Goal: Task Accomplishment & Management: Manage account settings

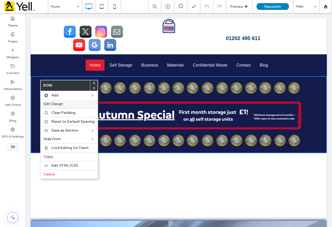
click at [70, 103] on label "Edit Design" at bounding box center [69, 103] width 51 height 4
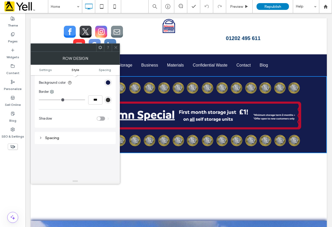
scroll to position [130, 0]
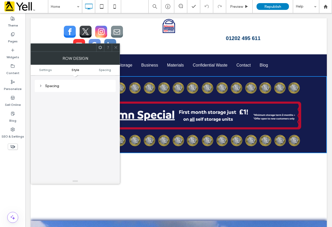
click at [40, 86] on icon at bounding box center [41, 86] width 4 height 4
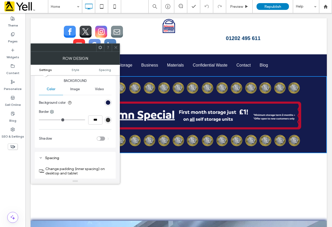
scroll to position [13, 0]
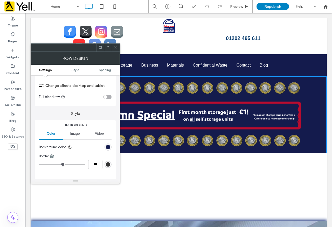
click at [79, 72] on ul "Settings Style Spacing" at bounding box center [75, 70] width 89 height 10
click at [76, 70] on span "Style" at bounding box center [76, 70] width 8 height 4
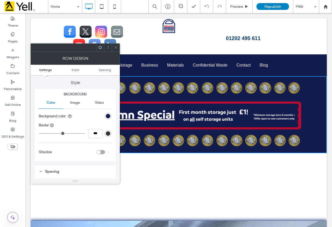
scroll to position [0, 0]
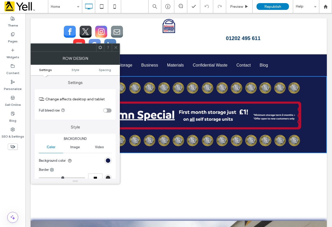
click at [106, 110] on div "toggle" at bounding box center [106, 110] width 4 height 4
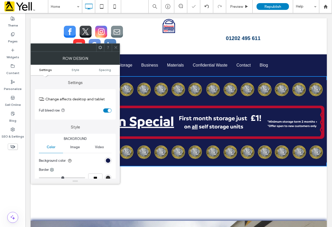
click at [106, 110] on div "toggle" at bounding box center [107, 110] width 8 height 4
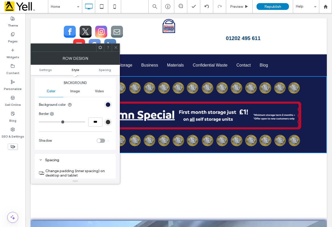
scroll to position [52, 0]
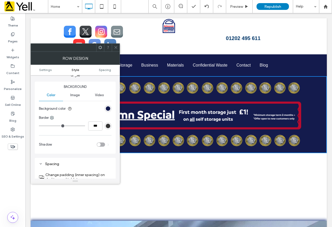
click at [116, 49] on icon at bounding box center [116, 47] width 4 height 4
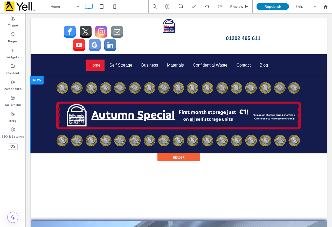
click at [36, 82] on div at bounding box center [37, 80] width 13 height 8
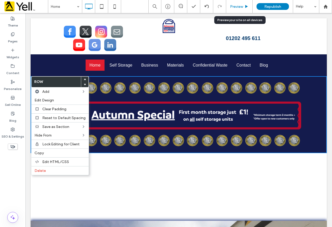
click at [233, 6] on span "Preview" at bounding box center [236, 6] width 13 height 4
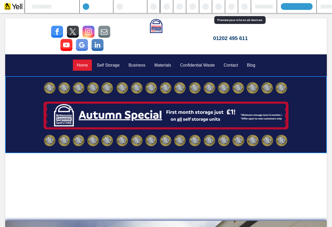
click at [234, 6] on div at bounding box center [231, 6] width 6 height 6
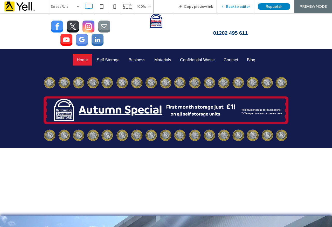
click at [224, 8] on icon at bounding box center [223, 7] width 4 height 4
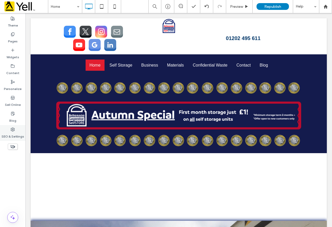
click at [12, 134] on label "SEO & Settings" at bounding box center [13, 134] width 23 height 7
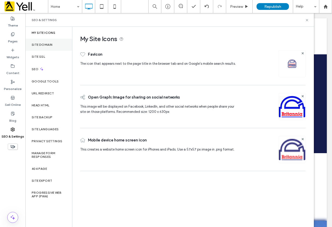
click at [50, 45] on label "Site Domain" at bounding box center [42, 45] width 21 height 4
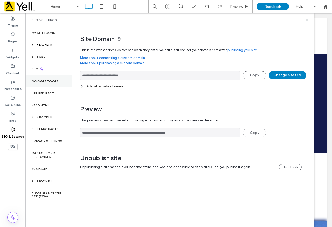
drag, startPoint x: 147, startPoint y: 74, endPoint x: 50, endPoint y: 78, distance: 97.1
click at [50, 78] on div "**********" at bounding box center [169, 127] width 289 height 200
click at [308, 22] on icon at bounding box center [307, 20] width 4 height 4
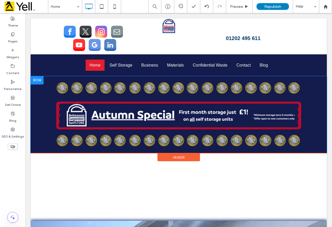
click at [42, 94] on div "Click To Paste" at bounding box center [179, 114] width 296 height 77
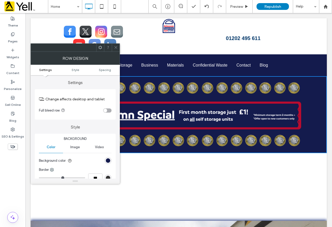
click at [168, 168] on div "Click To Paste" at bounding box center [178, 170] width 249 height 26
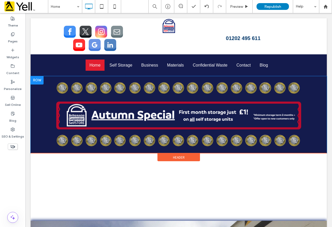
click at [39, 78] on div at bounding box center [37, 80] width 13 height 8
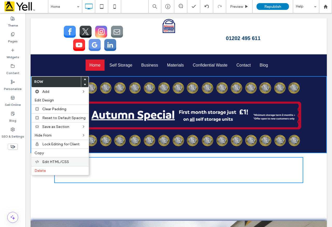
click at [62, 161] on span "Edit HTML/CSS" at bounding box center [55, 161] width 27 height 4
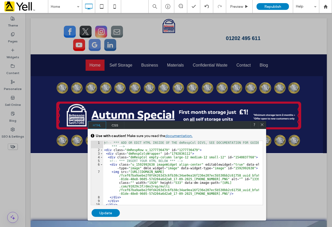
drag, startPoint x: 262, startPoint y: 123, endPoint x: 236, endPoint y: 110, distance: 29.6
click at [262, 123] on icon at bounding box center [262, 124] width 4 height 4
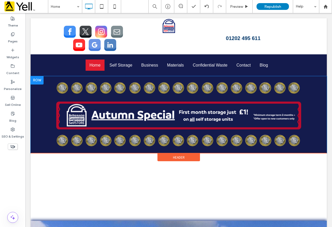
click at [41, 78] on div at bounding box center [37, 80] width 13 height 8
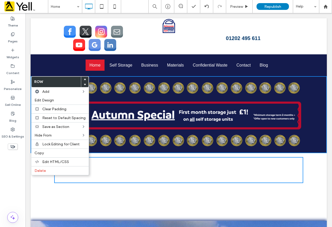
click at [84, 84] on use at bounding box center [85, 85] width 2 height 2
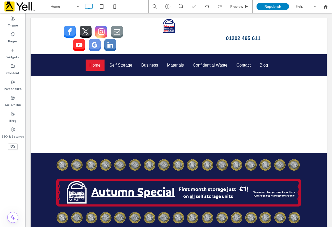
click at [108, 106] on div at bounding box center [179, 85] width 296 height 135
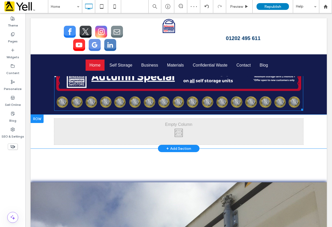
scroll to position [26, 0]
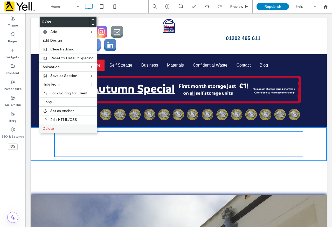
click at [54, 126] on label "Delete" at bounding box center [68, 128] width 51 height 4
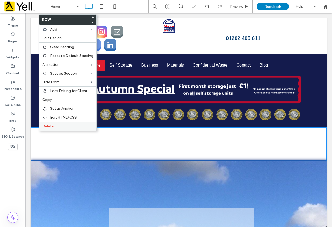
click at [54, 124] on label "Delete" at bounding box center [67, 126] width 51 height 4
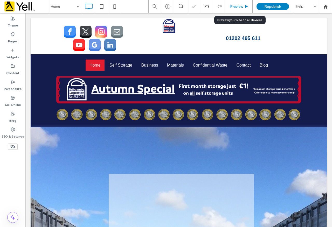
click at [237, 10] on div "Preview" at bounding box center [239, 6] width 26 height 13
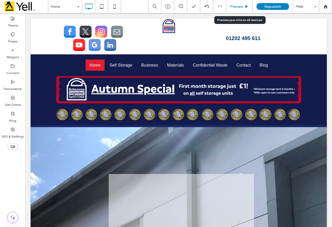
click at [241, 7] on span "Preview" at bounding box center [236, 6] width 13 height 4
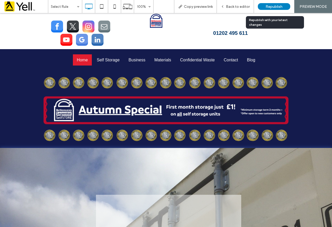
click at [276, 5] on span "Republish" at bounding box center [274, 6] width 17 height 4
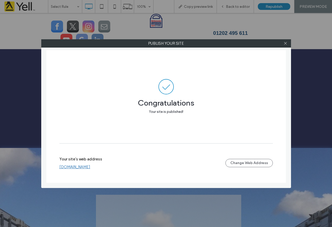
click at [87, 167] on link "www.legerstarselfstore.co.uk" at bounding box center [74, 166] width 31 height 5
drag, startPoint x: 286, startPoint y: 43, endPoint x: 284, endPoint y: 42, distance: 2.7
click at [285, 43] on icon at bounding box center [286, 43] width 4 height 4
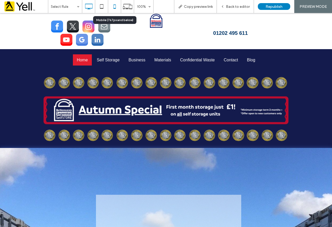
click at [114, 7] on icon at bounding box center [115, 6] width 10 height 10
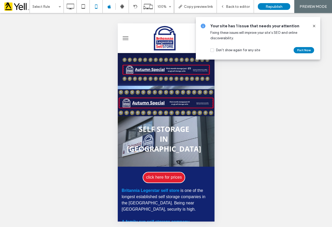
click at [311, 25] on div at bounding box center [312, 26] width 8 height 6
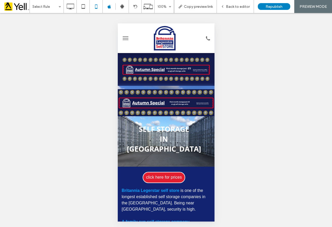
click at [122, 56] on div "Click To Paste Row + Add Section" at bounding box center [166, 69] width 97 height 32
click at [233, 7] on span "Back to editor" at bounding box center [238, 6] width 24 height 4
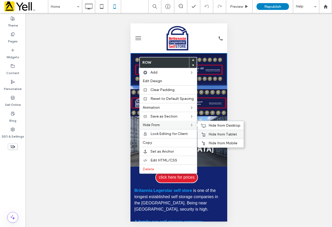
click at [211, 134] on span "Hide from Tablet" at bounding box center [223, 134] width 29 height 4
click at [224, 145] on span "Hide from Mobile" at bounding box center [223, 143] width 29 height 4
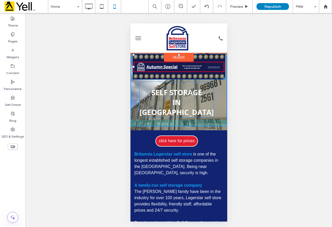
drag, startPoint x: 177, startPoint y: 58, endPoint x: 180, endPoint y: 55, distance: 4.0
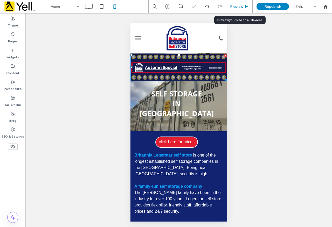
click at [238, 7] on span "Preview" at bounding box center [236, 6] width 13 height 4
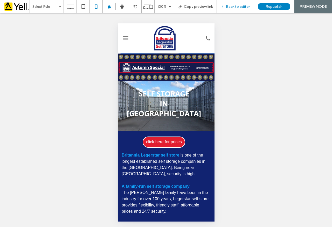
click at [222, 5] on div "Back to editor" at bounding box center [235, 6] width 37 height 4
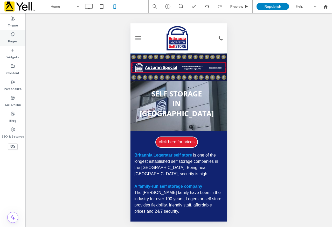
click at [12, 35] on icon at bounding box center [13, 34] width 4 height 4
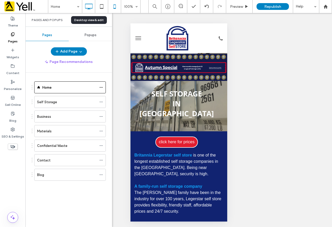
click at [92, 5] on icon at bounding box center [89, 6] width 10 height 10
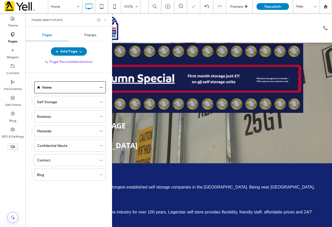
click at [104, 21] on icon at bounding box center [105, 20] width 4 height 4
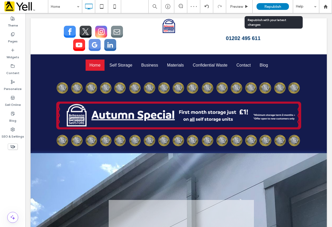
click at [265, 8] on span "Republish" at bounding box center [272, 6] width 17 height 4
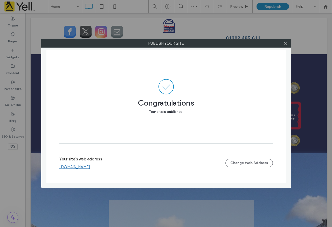
click at [90, 166] on link "www.legerstarselfstore.co.uk" at bounding box center [74, 166] width 31 height 5
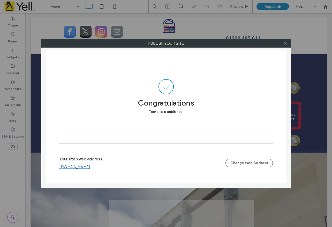
click at [284, 43] on icon at bounding box center [286, 43] width 4 height 4
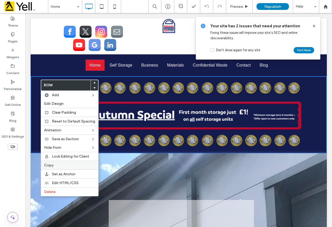
click at [63, 166] on label "Copy" at bounding box center [69, 165] width 51 height 4
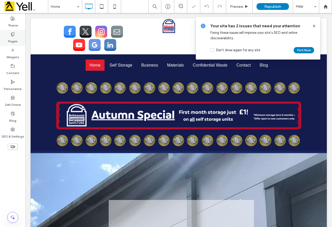
click at [16, 39] on label "Pages" at bounding box center [13, 39] width 10 height 7
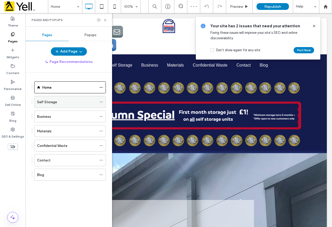
click at [64, 101] on div "Self Storage" at bounding box center [67, 101] width 60 height 5
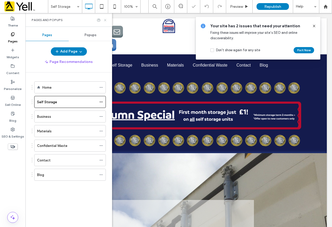
click at [105, 21] on icon at bounding box center [105, 20] width 4 height 4
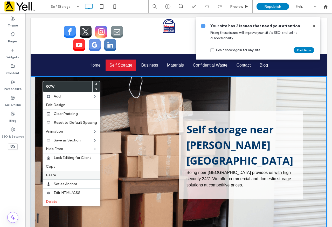
click at [56, 174] on label "Paste" at bounding box center [71, 175] width 51 height 4
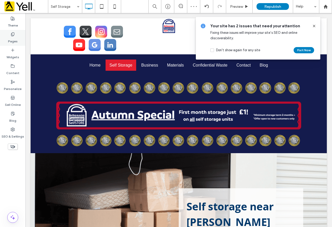
click at [13, 33] on icon at bounding box center [13, 34] width 4 height 4
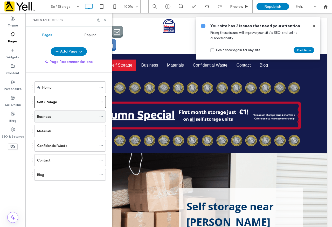
click at [61, 117] on div "Business" at bounding box center [67, 116] width 60 height 5
click at [106, 21] on use at bounding box center [105, 20] width 2 height 2
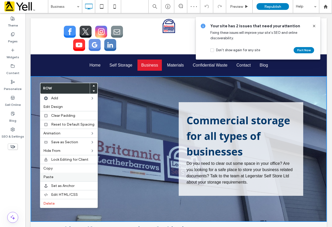
click at [58, 176] on label "Paste" at bounding box center [68, 176] width 51 height 4
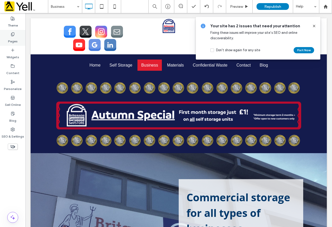
click at [15, 35] on div "Pages" at bounding box center [12, 38] width 25 height 16
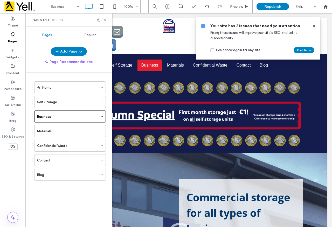
click at [56, 130] on div "Materials" at bounding box center [67, 130] width 60 height 5
click at [105, 21] on icon at bounding box center [105, 20] width 4 height 4
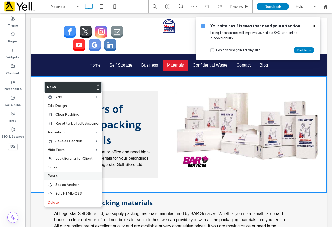
click at [64, 176] on label "Paste" at bounding box center [72, 175] width 51 height 4
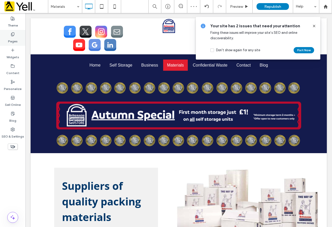
click at [12, 33] on icon at bounding box center [13, 34] width 4 height 4
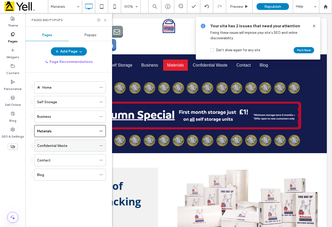
click at [71, 143] on div "Confidential Waste" at bounding box center [67, 145] width 60 height 5
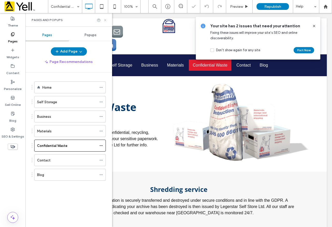
click at [104, 19] on icon at bounding box center [105, 20] width 4 height 4
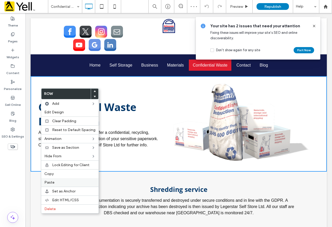
click at [64, 181] on label "Paste" at bounding box center [69, 182] width 51 height 4
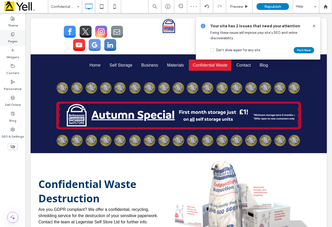
click at [13, 36] on use at bounding box center [12, 33] width 3 height 3
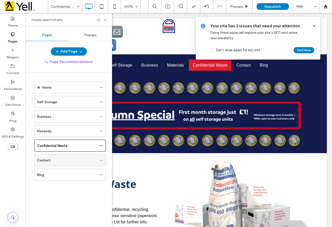
click at [60, 158] on div "Contact" at bounding box center [67, 159] width 60 height 5
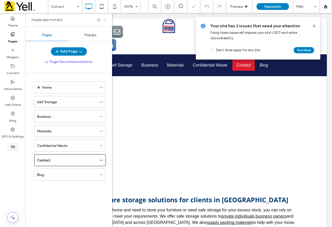
click at [105, 20] on icon at bounding box center [105, 20] width 4 height 4
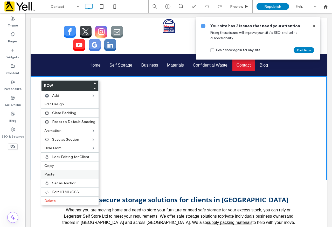
click at [54, 173] on label "Paste" at bounding box center [69, 174] width 51 height 4
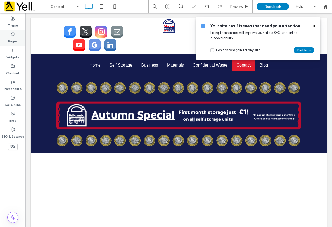
click at [17, 38] on label "Pages" at bounding box center [13, 39] width 10 height 7
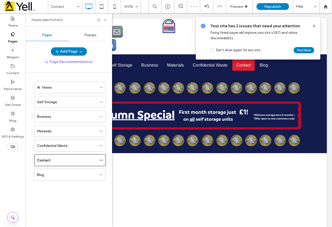
click at [66, 176] on div "Blog" at bounding box center [67, 174] width 60 height 5
click at [105, 19] on icon at bounding box center [105, 20] width 4 height 4
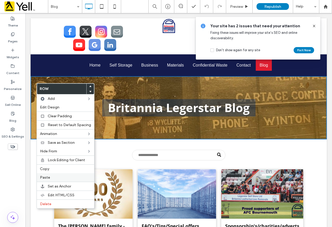
click at [51, 176] on label "Paste" at bounding box center [65, 177] width 51 height 4
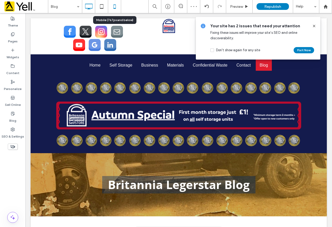
click at [117, 3] on icon at bounding box center [115, 6] width 10 height 10
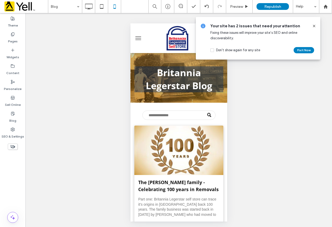
click at [139, 38] on span "menu" at bounding box center [138, 38] width 6 height 1
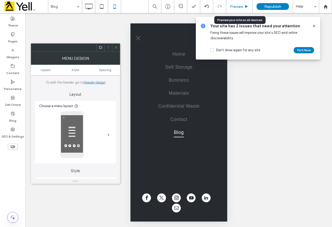
click at [240, 6] on span "Preview" at bounding box center [236, 6] width 13 height 4
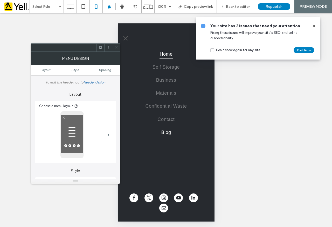
click at [168, 54] on span "Home" at bounding box center [165, 54] width 13 height 10
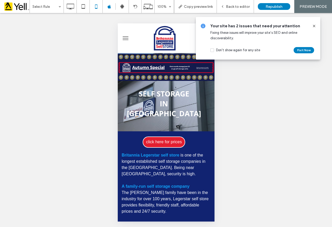
click at [126, 38] on span "menu" at bounding box center [125, 38] width 6 height 1
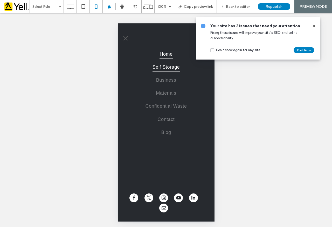
click at [160, 63] on span "Self Storage" at bounding box center [166, 67] width 28 height 10
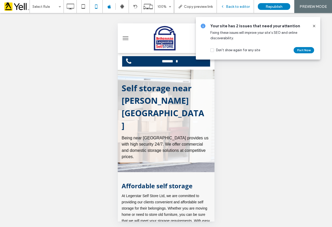
click at [231, 7] on span "Back to editor" at bounding box center [238, 6] width 24 height 4
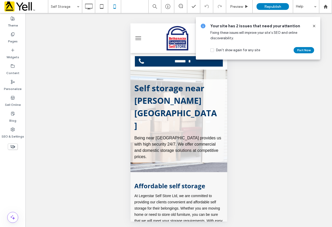
click at [139, 37] on span "menu" at bounding box center [138, 36] width 6 height 1
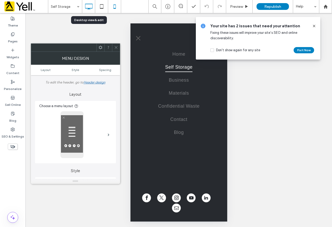
click at [91, 7] on icon at bounding box center [89, 6] width 10 height 10
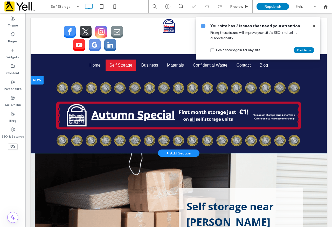
click at [39, 84] on div at bounding box center [37, 80] width 13 height 8
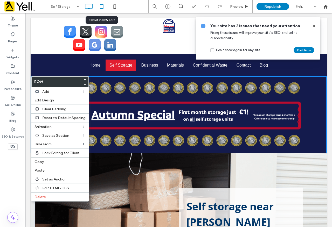
click at [104, 5] on icon at bounding box center [102, 6] width 10 height 10
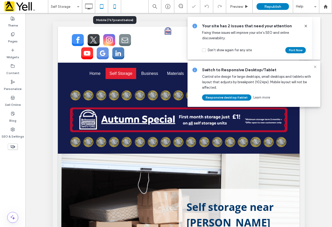
click at [117, 7] on icon at bounding box center [115, 6] width 10 height 10
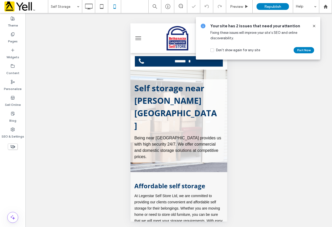
click at [138, 39] on span "menu" at bounding box center [138, 39] width 6 height 1
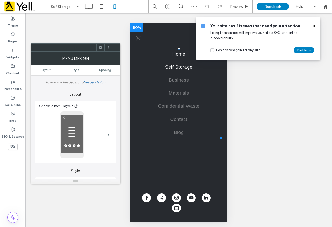
click at [167, 54] on link "Home" at bounding box center [178, 53] width 86 height 13
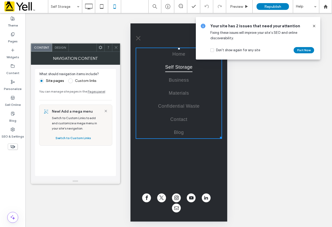
click at [118, 48] on icon at bounding box center [116, 47] width 4 height 4
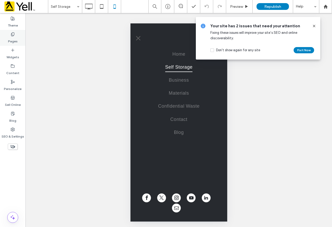
click at [16, 37] on label "Pages" at bounding box center [13, 39] width 10 height 7
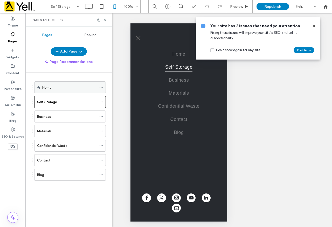
click at [63, 84] on div "Home" at bounding box center [69, 86] width 54 height 11
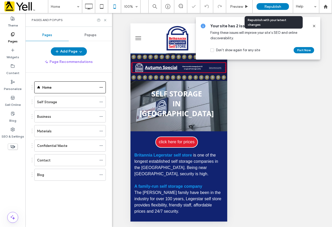
click at [265, 5] on span "Republish" at bounding box center [272, 6] width 17 height 4
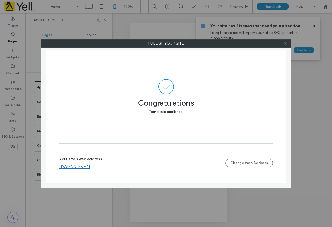
click at [286, 43] on icon at bounding box center [286, 43] width 4 height 4
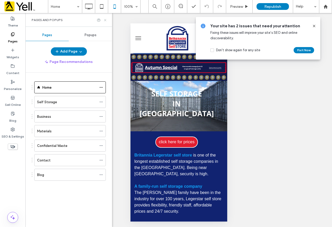
click at [105, 20] on use at bounding box center [105, 20] width 2 height 2
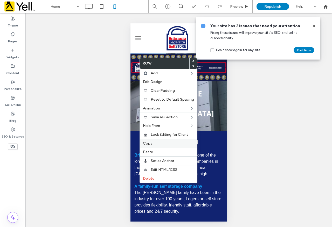
click at [159, 144] on label "Copy" at bounding box center [168, 143] width 51 height 4
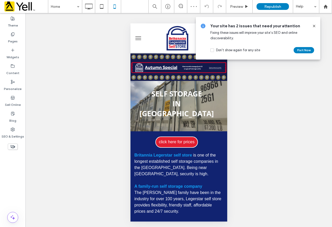
click at [316, 24] on span at bounding box center [314, 26] width 4 height 6
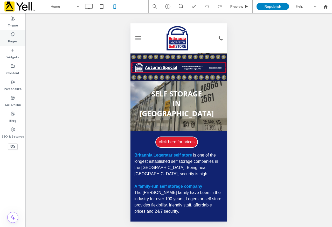
click at [14, 37] on label "Pages" at bounding box center [13, 39] width 10 height 7
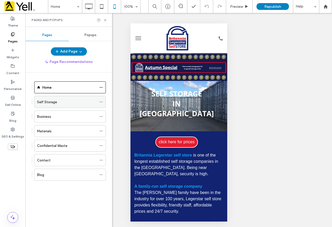
click at [42, 100] on label "Self Storage" at bounding box center [47, 101] width 20 height 9
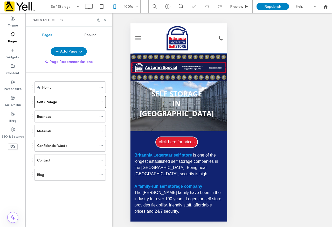
click at [106, 21] on icon at bounding box center [105, 20] width 4 height 4
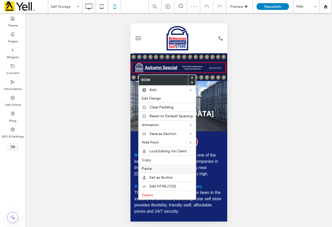
click at [154, 169] on label "Paste" at bounding box center [167, 168] width 51 height 4
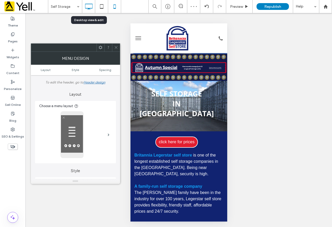
click at [93, 9] on icon at bounding box center [89, 6] width 10 height 10
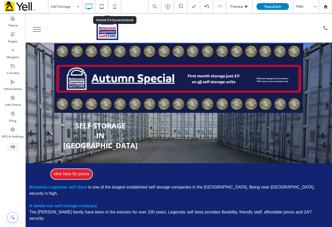
click at [115, 8] on icon at bounding box center [115, 6] width 10 height 10
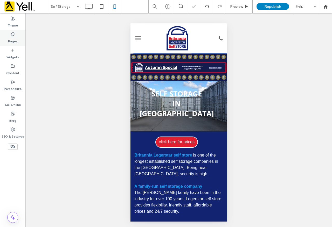
drag, startPoint x: 12, startPoint y: 32, endPoint x: 23, endPoint y: 42, distance: 14.2
click at [12, 33] on icon at bounding box center [13, 34] width 4 height 4
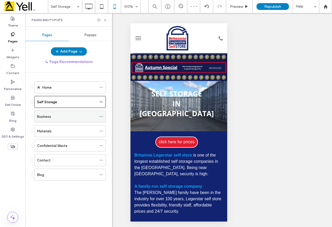
click at [59, 119] on div "Business" at bounding box center [67, 116] width 60 height 11
click at [106, 20] on icon at bounding box center [105, 20] width 4 height 4
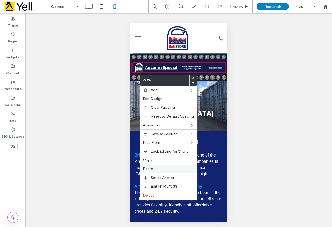
click at [153, 167] on label "Paste" at bounding box center [168, 168] width 51 height 4
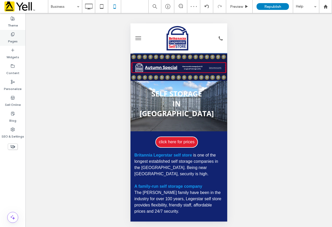
click at [12, 32] on use at bounding box center [12, 33] width 3 height 3
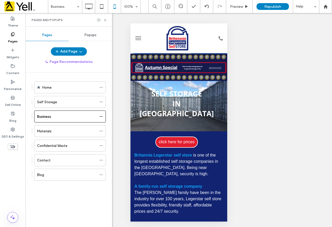
click at [61, 134] on div "Materials" at bounding box center [67, 130] width 60 height 11
click at [106, 21] on use at bounding box center [105, 20] width 2 height 2
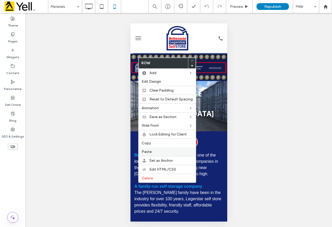
click at [152, 153] on label "Paste" at bounding box center [167, 151] width 51 height 4
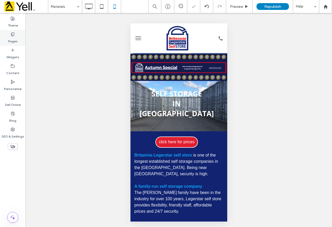
click at [14, 39] on label "Pages" at bounding box center [13, 39] width 10 height 7
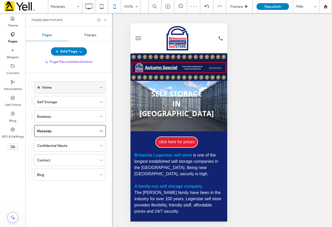
click at [67, 85] on div "Home" at bounding box center [69, 87] width 54 height 5
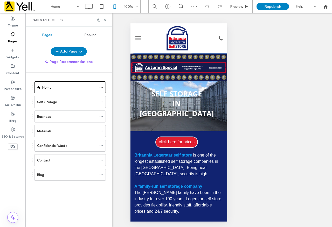
click at [13, 146] on use at bounding box center [12, 146] width 5 height 3
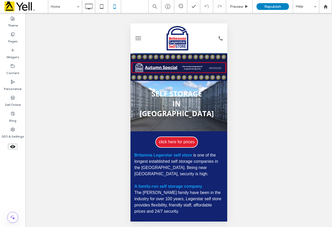
click at [260, 112] on div "Unhide? Yes Unhide? Yes Unhide? Yes Unhide? Yes Unhide? Yes Unhide? Yes Unhide?…" at bounding box center [178, 120] width 307 height 215
click at [15, 146] on icon at bounding box center [13, 147] width 6 height 6
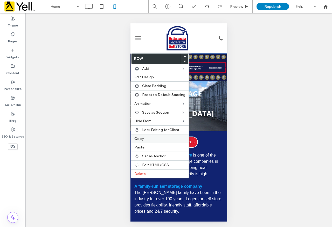
drag, startPoint x: 143, startPoint y: 140, endPoint x: 154, endPoint y: 142, distance: 11.0
click at [143, 139] on span "Copy" at bounding box center [138, 138] width 9 height 4
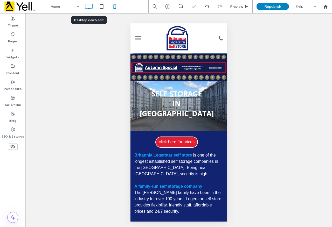
click at [91, 5] on icon at bounding box center [89, 6] width 10 height 10
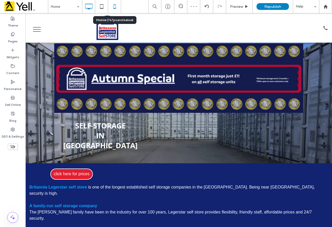
click at [114, 6] on icon at bounding box center [115, 6] width 10 height 10
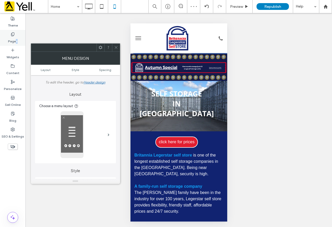
click at [15, 36] on div "Pages" at bounding box center [12, 38] width 25 height 16
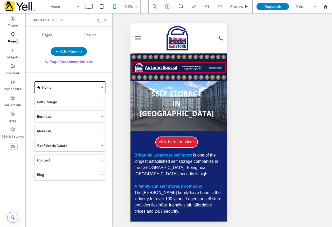
click at [53, 101] on label "Self Storage" at bounding box center [47, 101] width 20 height 9
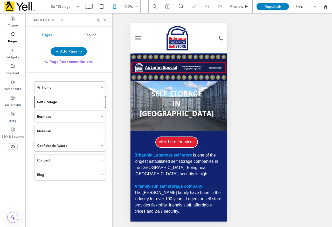
drag, startPoint x: 106, startPoint y: 21, endPoint x: 119, endPoint y: 31, distance: 16.8
click at [106, 21] on icon at bounding box center [105, 20] width 4 height 4
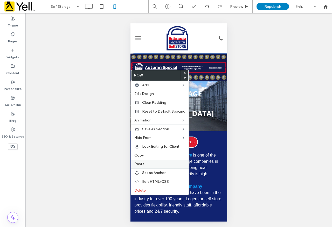
click at [143, 161] on span "Paste" at bounding box center [139, 163] width 10 height 4
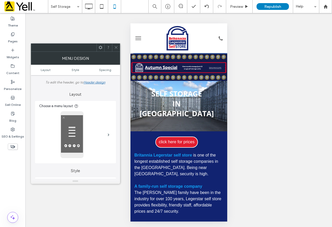
click at [267, 89] on div "Unhide? Yes Unhide? Yes Unhide? Yes Unhide? Yes Unhide? Yes Unhide? Yes Unhide?…" at bounding box center [178, 120] width 307 height 215
click at [116, 50] on span at bounding box center [116, 48] width 4 height 8
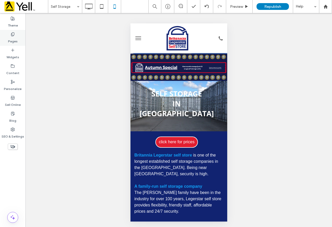
click at [9, 38] on label "Pages" at bounding box center [13, 39] width 10 height 7
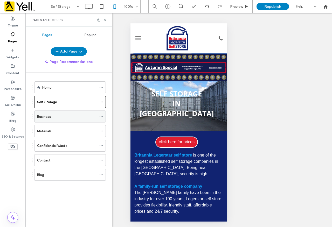
drag, startPoint x: 59, startPoint y: 116, endPoint x: 64, endPoint y: 115, distance: 4.7
click at [59, 116] on div "Business" at bounding box center [67, 116] width 60 height 5
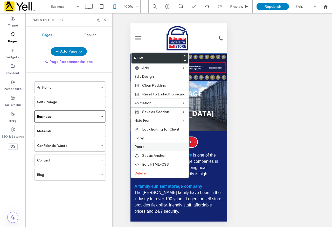
click at [144, 146] on label "Paste" at bounding box center [159, 146] width 51 height 4
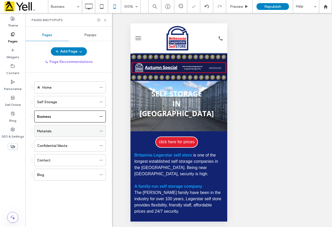
click at [54, 128] on div "Materials" at bounding box center [67, 130] width 60 height 5
click at [107, 21] on icon at bounding box center [105, 20] width 4 height 4
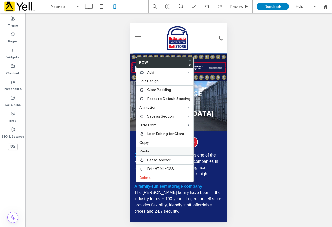
click at [146, 150] on span "Paste" at bounding box center [144, 151] width 10 height 4
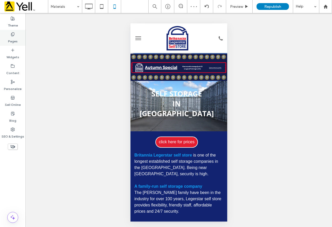
click at [16, 36] on div "Pages" at bounding box center [12, 38] width 25 height 16
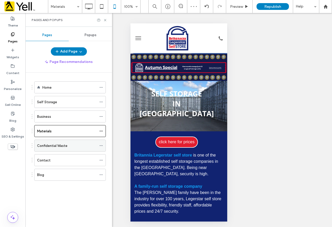
click at [55, 144] on label "Confidential Waste" at bounding box center [52, 145] width 30 height 9
drag, startPoint x: 106, startPoint y: 19, endPoint x: 111, endPoint y: 31, distance: 12.7
click at [106, 20] on icon at bounding box center [105, 20] width 4 height 4
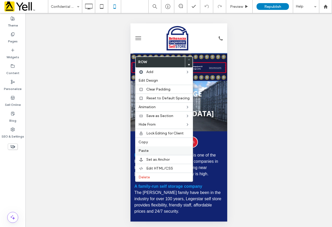
click at [147, 151] on span "Paste" at bounding box center [144, 150] width 10 height 4
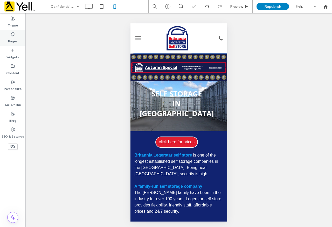
click at [15, 37] on label "Pages" at bounding box center [13, 39] width 10 height 7
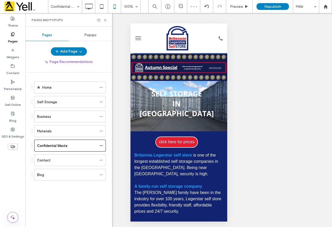
click at [66, 156] on div "Contact" at bounding box center [67, 159] width 60 height 11
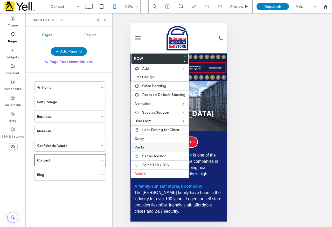
click at [148, 146] on label "Paste" at bounding box center [159, 147] width 51 height 4
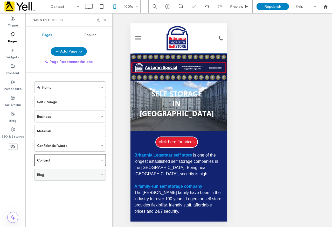
click at [53, 176] on div "Blog" at bounding box center [67, 174] width 60 height 5
click at [105, 21] on icon at bounding box center [105, 20] width 4 height 4
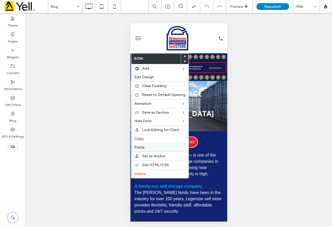
click at [148, 145] on label "Paste" at bounding box center [159, 147] width 51 height 4
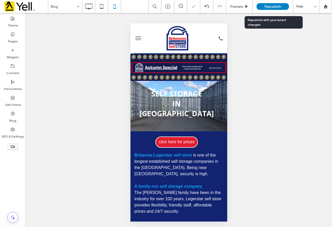
click at [272, 6] on span "Republish" at bounding box center [272, 6] width 17 height 4
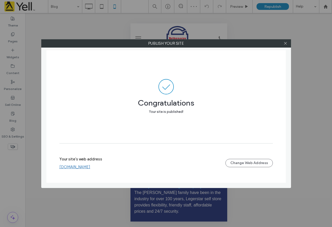
click at [90, 167] on link "www.legerstarselfstore.co.uk" at bounding box center [74, 166] width 31 height 5
drag, startPoint x: 286, startPoint y: 43, endPoint x: 280, endPoint y: 45, distance: 6.2
click at [284, 43] on icon at bounding box center [286, 43] width 4 height 4
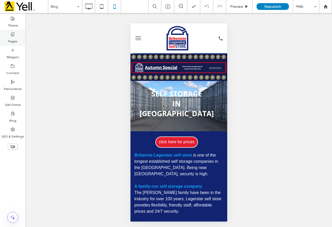
click at [14, 35] on use at bounding box center [12, 33] width 3 height 3
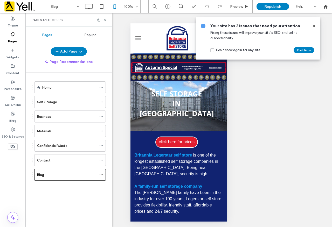
click at [74, 88] on div "Home" at bounding box center [69, 87] width 54 height 5
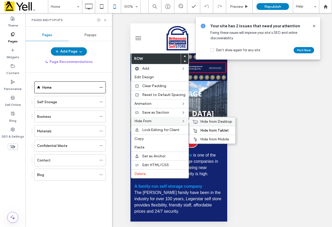
click at [212, 121] on span "Hide from Desktop" at bounding box center [216, 121] width 32 height 4
click at [203, 122] on span "Hide from Desktop" at bounding box center [216, 121] width 32 height 4
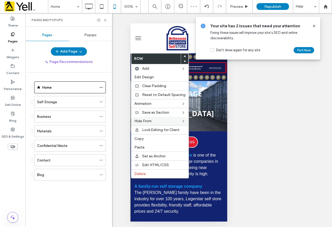
click at [59, 103] on div "Self Storage" at bounding box center [67, 101] width 60 height 5
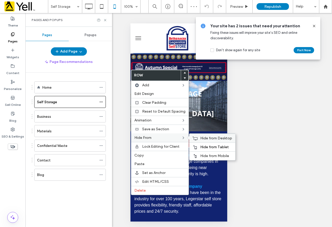
click at [204, 138] on span "Hide from Desktop" at bounding box center [216, 138] width 32 height 4
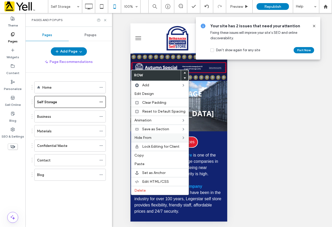
click at [58, 116] on div "Business" at bounding box center [67, 116] width 60 height 5
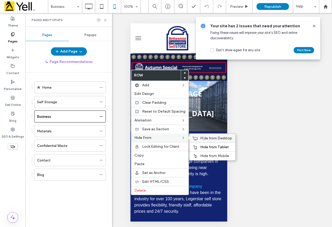
click at [201, 139] on span "Hide from Desktop" at bounding box center [216, 138] width 32 height 4
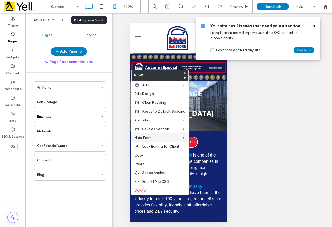
click at [91, 5] on icon at bounding box center [89, 6] width 10 height 10
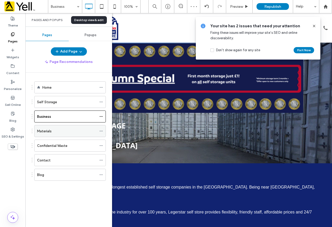
click at [73, 134] on div "Materials" at bounding box center [67, 130] width 60 height 11
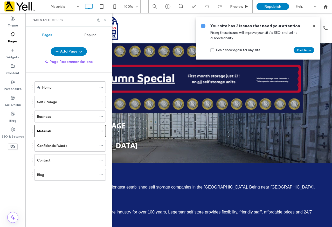
click at [106, 22] on icon at bounding box center [105, 20] width 4 height 4
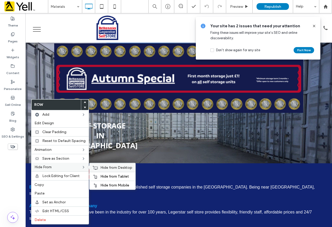
click at [104, 166] on span "Hide from Desktop" at bounding box center [116, 167] width 32 height 4
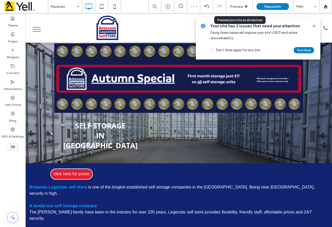
click at [237, 4] on span "Preview" at bounding box center [236, 6] width 13 height 4
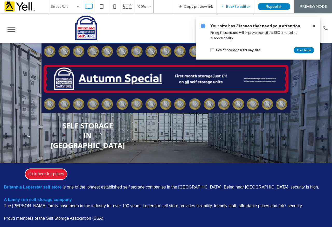
click at [231, 4] on div "Back to editor" at bounding box center [235, 6] width 37 height 13
click at [231, 5] on span "Back to editor" at bounding box center [238, 6] width 24 height 4
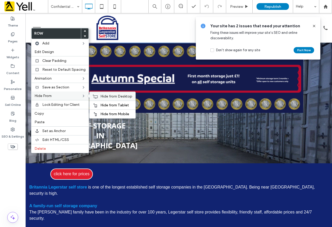
click at [103, 94] on div "Hide from Desktop" at bounding box center [113, 96] width 46 height 9
click at [104, 95] on span "Hide from Desktop" at bounding box center [116, 96] width 32 height 4
click at [110, 96] on span "Hide from Desktop" at bounding box center [116, 96] width 32 height 4
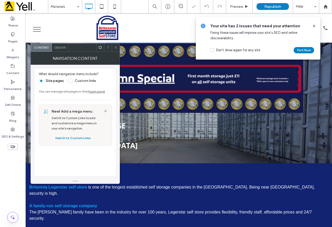
click at [117, 46] on span at bounding box center [116, 48] width 4 height 8
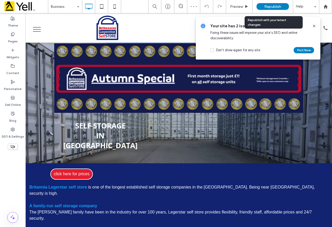
click at [270, 6] on span "Republish" at bounding box center [272, 6] width 17 height 4
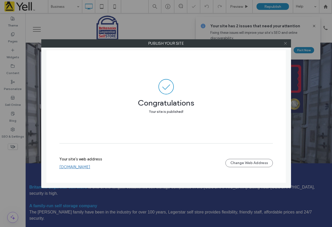
click at [287, 43] on icon at bounding box center [286, 43] width 4 height 4
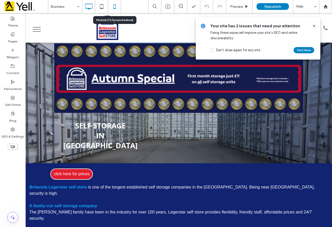
click at [110, 5] on icon at bounding box center [115, 6] width 10 height 10
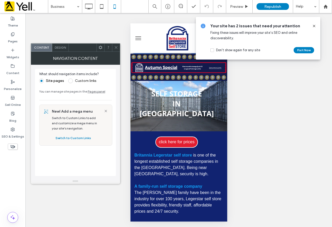
click at [260, 120] on div "Unhide? Yes Unhide? Yes Unhide? Yes Unhide? Yes Unhide? Yes Unhide? Yes Unhide?…" at bounding box center [178, 120] width 307 height 215
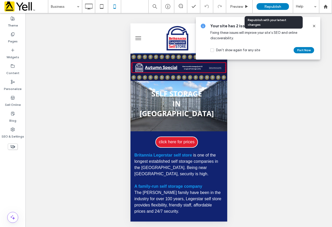
click at [273, 9] on div "Republish" at bounding box center [273, 6] width 32 height 7
